Goal: Task Accomplishment & Management: Use online tool/utility

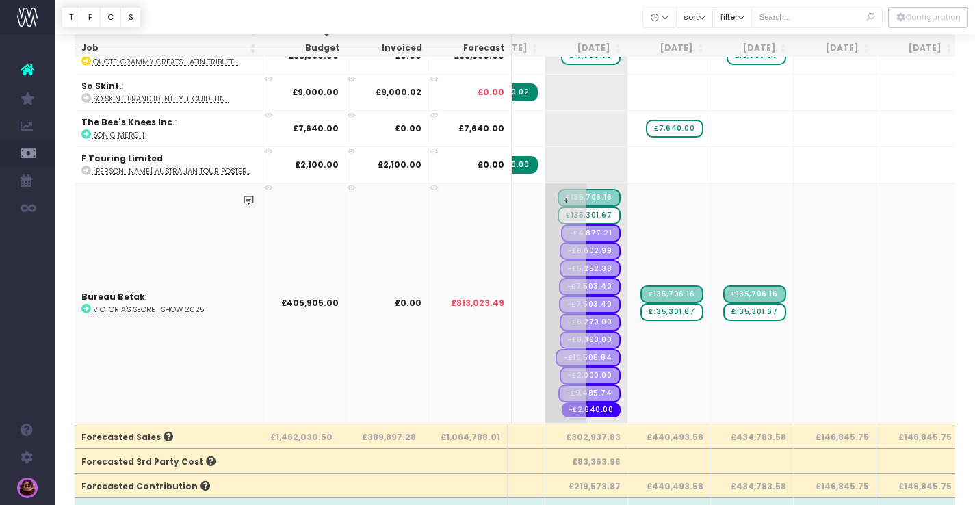
click at [607, 207] on span "£135,301.67" at bounding box center [589, 216] width 63 height 18
click at [610, 207] on span "£135,301.67" at bounding box center [589, 216] width 63 height 18
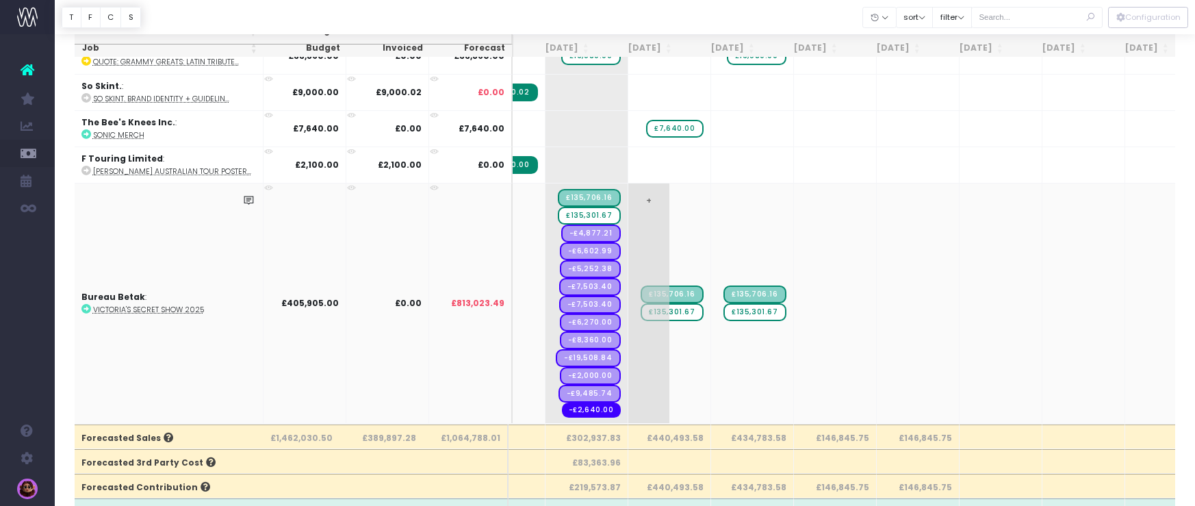
scroll to position [0, 133]
click at [696, 310] on span "£135,301.67" at bounding box center [672, 312] width 63 height 18
click at [690, 309] on span "£135,301.67" at bounding box center [672, 312] width 63 height 18
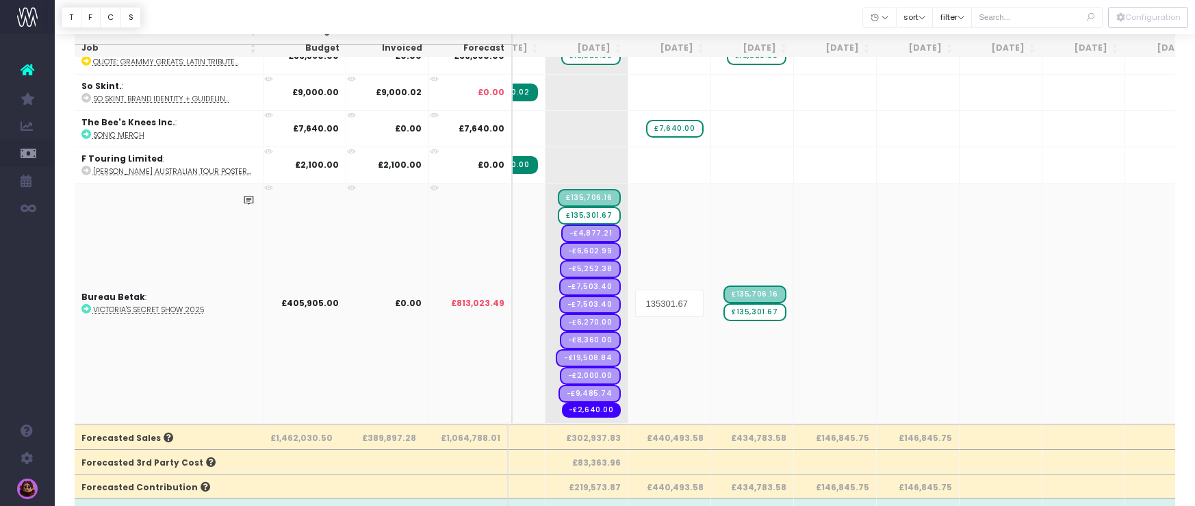
type input "0"
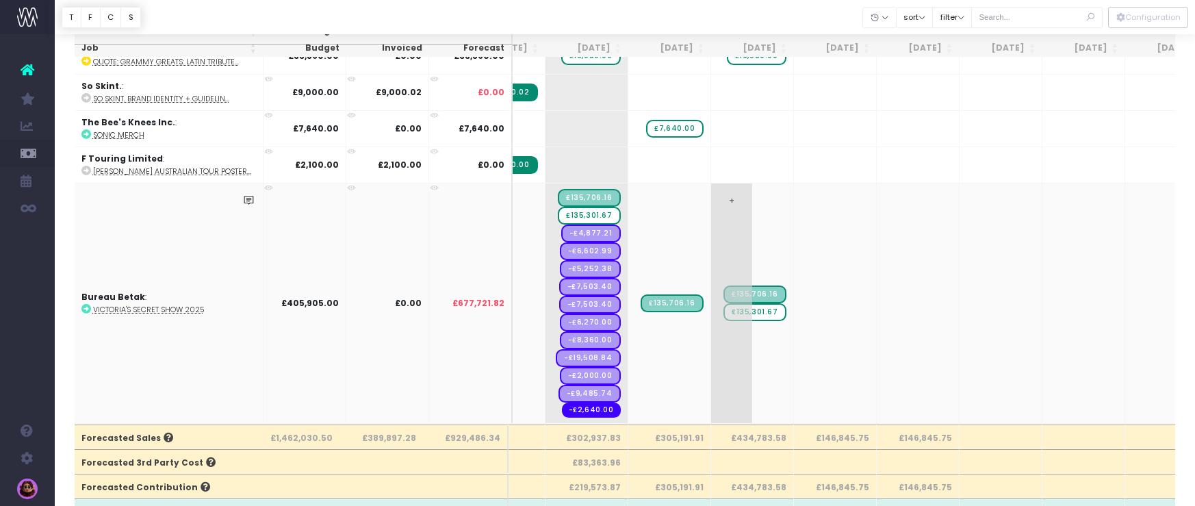
click at [774, 314] on span "£135,301.67" at bounding box center [755, 312] width 63 height 18
click at [775, 310] on span "£135,301.67" at bounding box center [755, 312] width 63 height 18
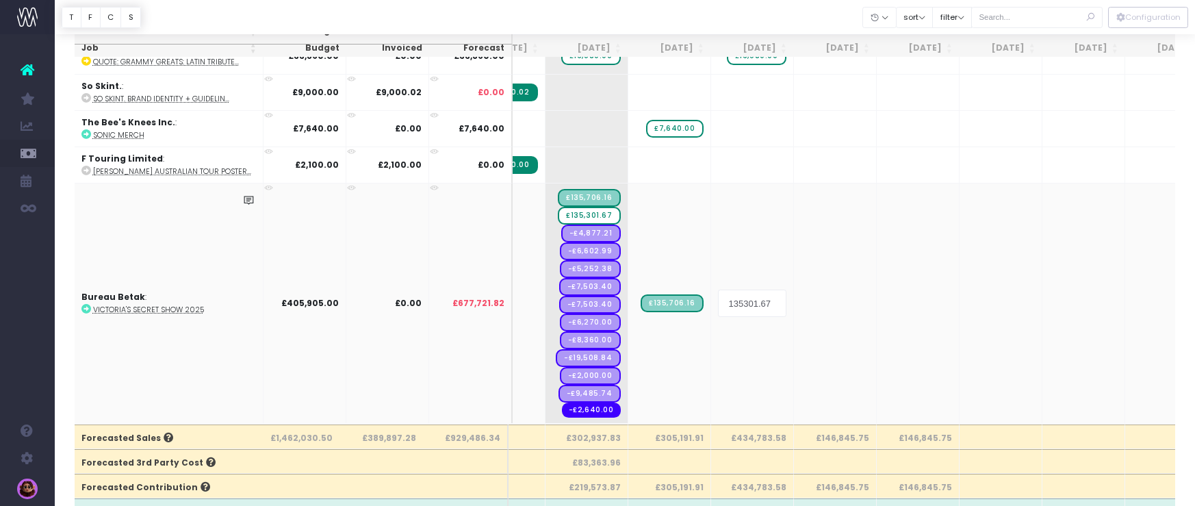
type input "0"
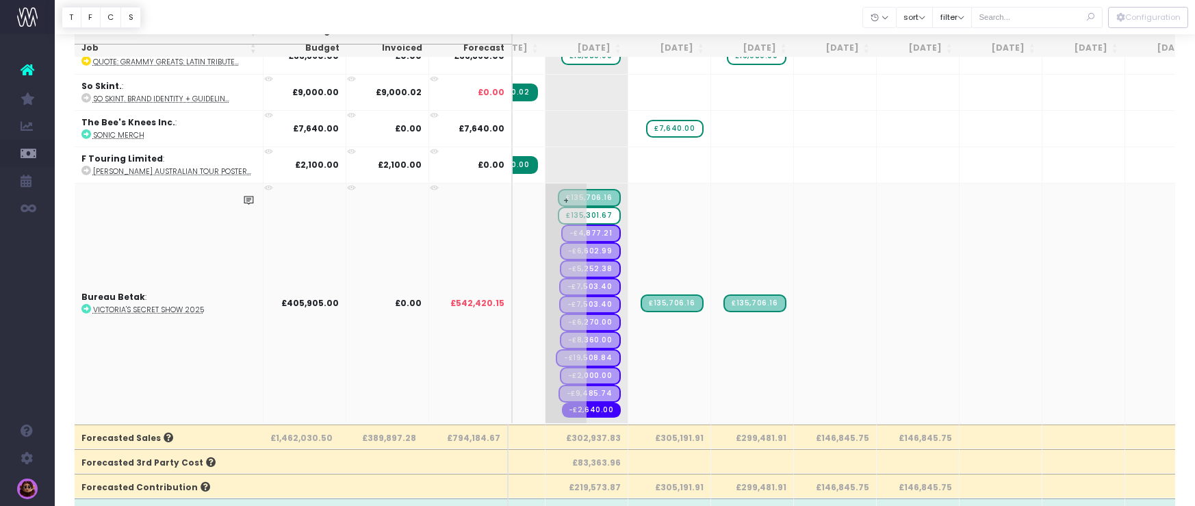
click at [602, 215] on span "£135,301.67" at bounding box center [589, 216] width 63 height 18
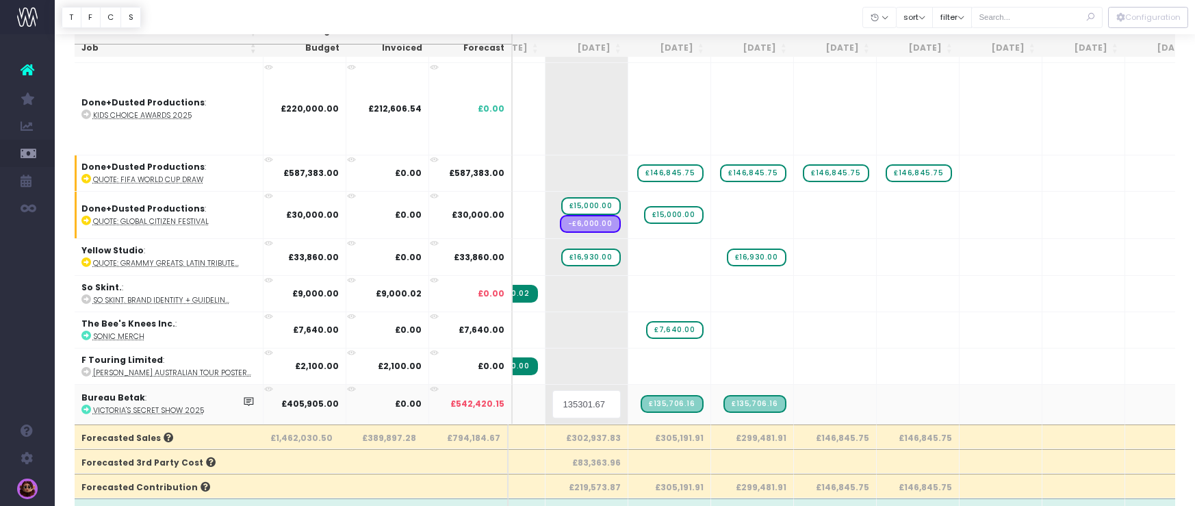
scroll to position [412, 133]
click at [607, 395] on input "135301.67" at bounding box center [586, 403] width 68 height 27
drag, startPoint x: 613, startPoint y: 396, endPoint x: 529, endPoint y: 394, distance: 83.5
click at [529, 394] on tr "Bureau Betak : Victoria's Secret Show 2025 £405,905.00 £0.00 £542,420.15 135301…" at bounding box center [741, 403] width 1598 height 39
type input "0"
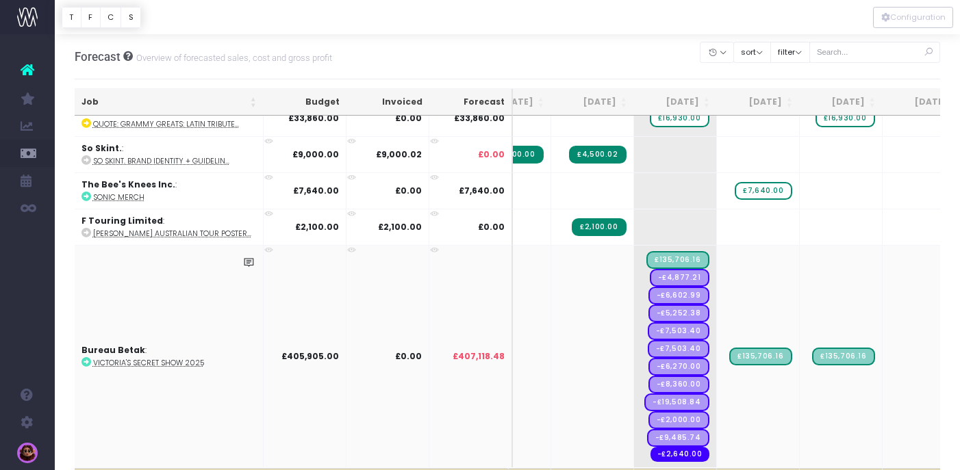
scroll to position [35, 0]
click at [390, 282] on td "£0.00" at bounding box center [387, 356] width 83 height 222
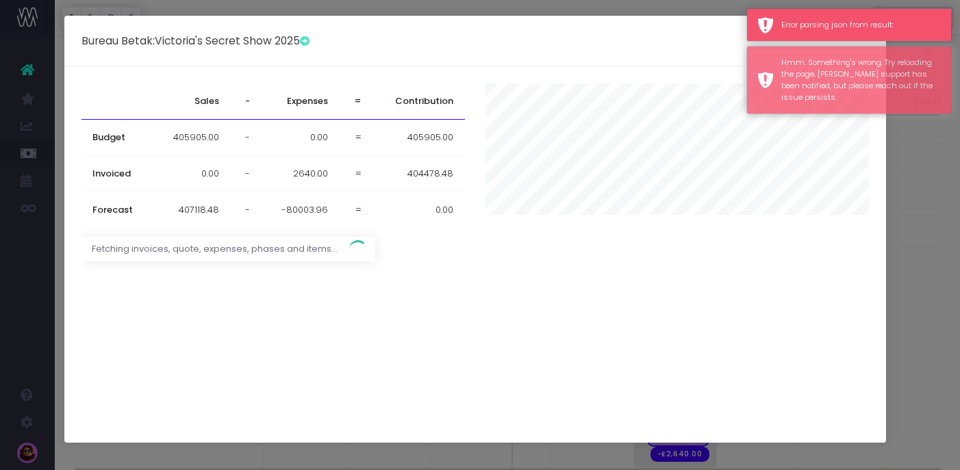
click at [891, 30] on div "Error parsing json from result: wayahead | Reporting made easy" at bounding box center [861, 25] width 160 height 12
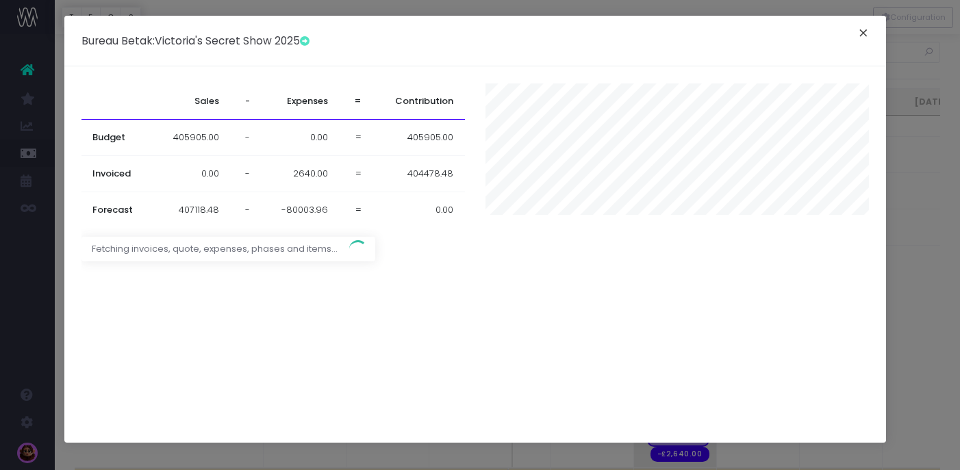
click at [869, 36] on button "×" at bounding box center [863, 35] width 29 height 22
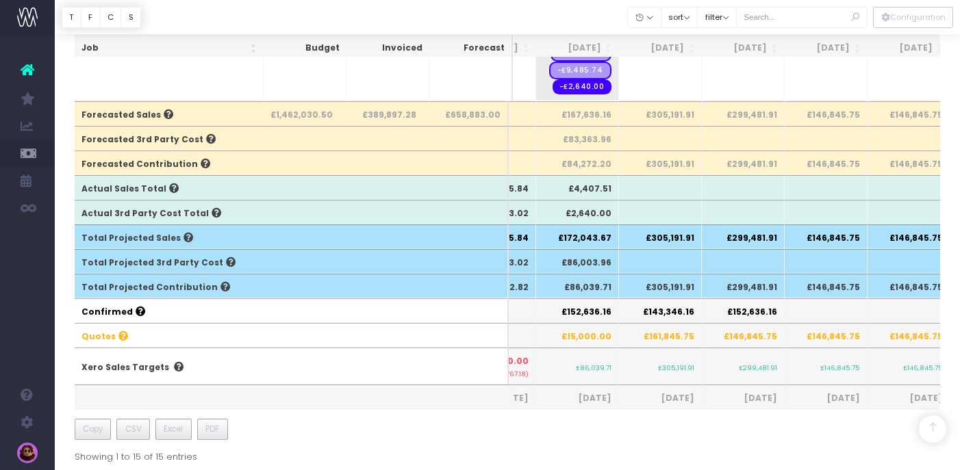
click at [690, 435] on div "Job Budget Invoiced Forecast [DATE] [DATE] [DATE] Sep [DATE] Nov [DATE] Jan [DA…" at bounding box center [508, 92] width 866 height 743
